Goal: Task Accomplishment & Management: Manage account settings

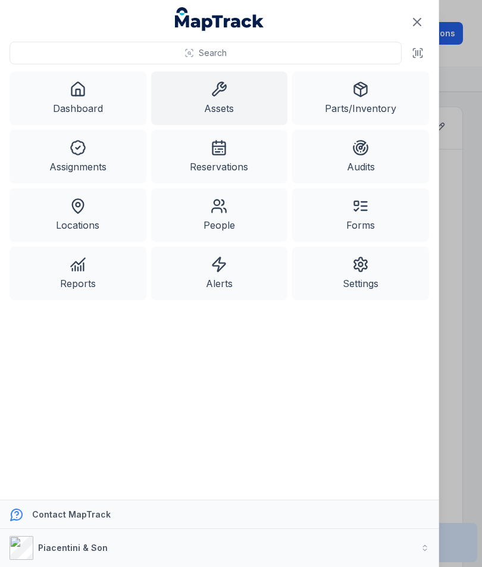
click at [86, 102] on link "Dashboard" at bounding box center [78, 98] width 137 height 54
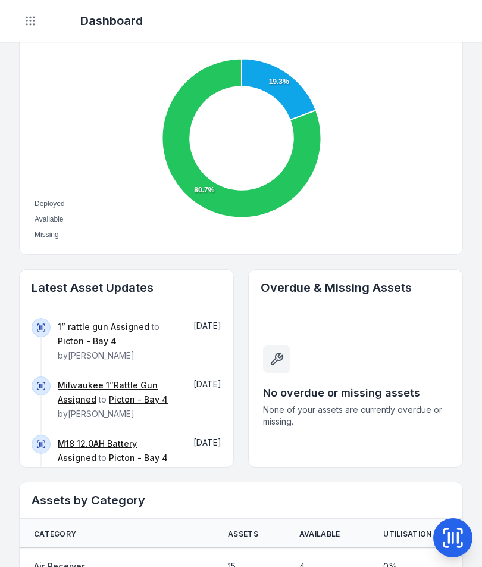
click at [27, 21] on circle "Toggle navigation" at bounding box center [26, 20] width 1 height 1
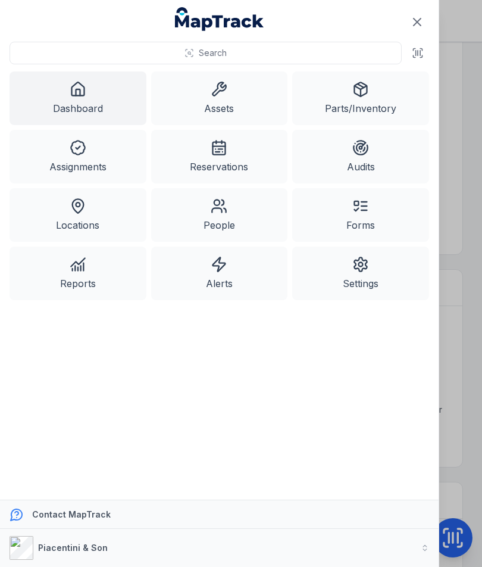
click at [79, 154] on icon at bounding box center [78, 148] width 14 height 14
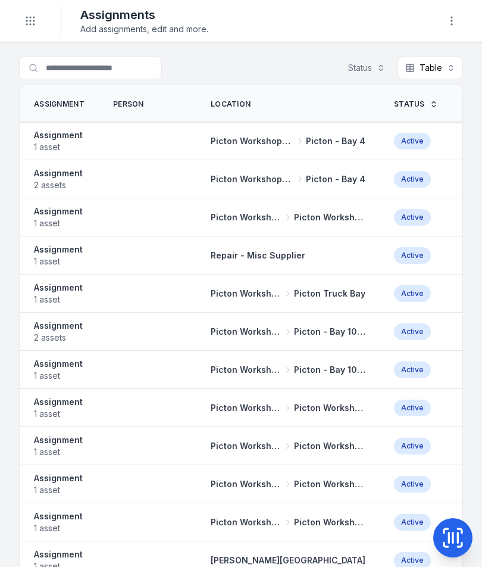
click at [70, 183] on span "2 assets" at bounding box center [58, 185] width 49 height 12
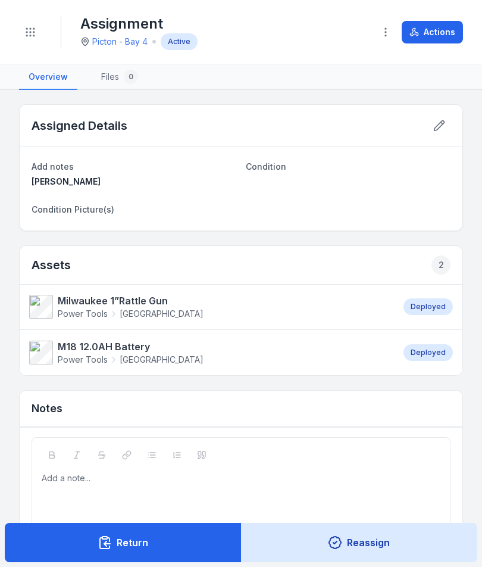
click at [444, 40] on button "Actions" at bounding box center [432, 32] width 61 height 23
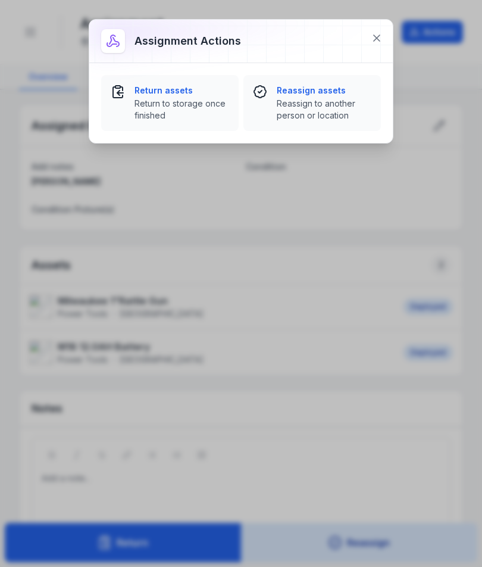
click at [169, 107] on span "Return to storage once finished" at bounding box center [182, 110] width 95 height 24
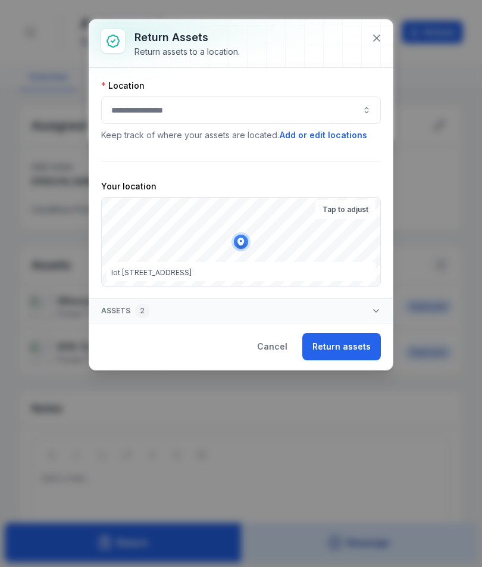
click at [243, 111] on button "button" at bounding box center [241, 109] width 280 height 27
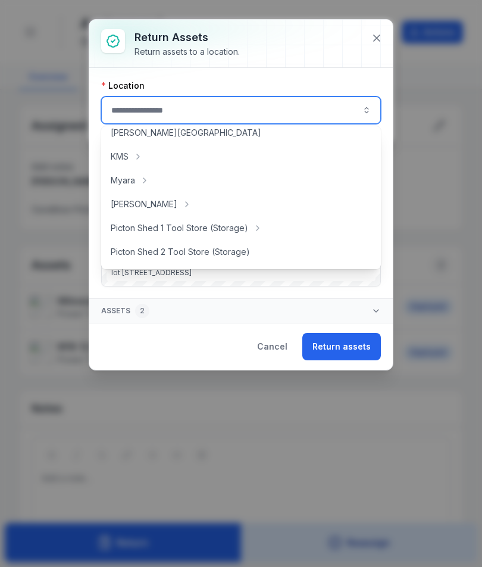
scroll to position [171, 0]
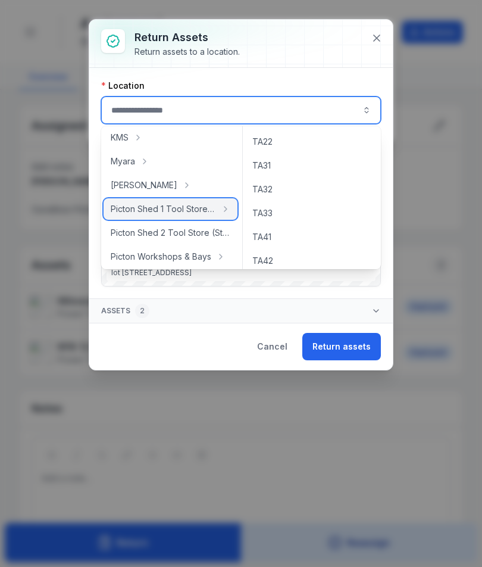
click at [209, 215] on div "Picton Shed 1 Tool Store (Storage)" at bounding box center [171, 208] width 134 height 21
type input "**********"
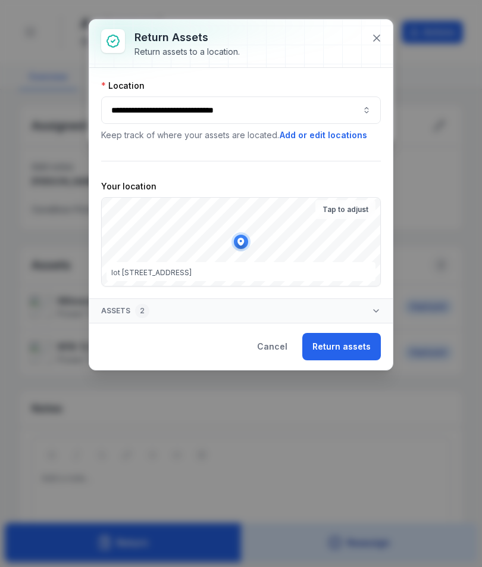
click at [347, 349] on button "Return assets" at bounding box center [341, 346] width 79 height 27
